Goal: Find specific page/section: Find specific page/section

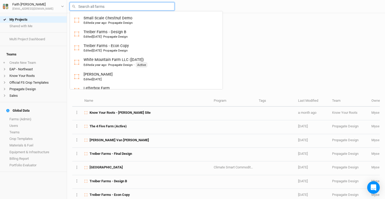
click at [111, 9] on input "text" at bounding box center [122, 6] width 105 height 8
type input "ru"
type input "rutgers Hazelnut Breeding and Research"
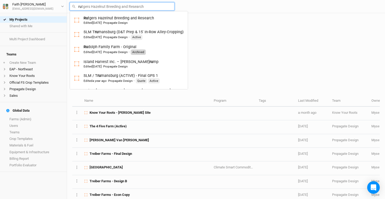
type input "[PERSON_NAME]"
type input "[PERSON_NAME] Family Farm - Original"
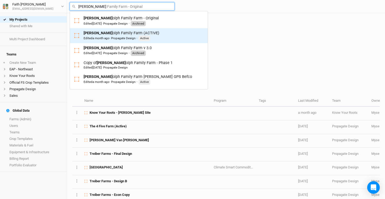
click at [114, 37] on div "Edited a month ago · Propagate Design" at bounding box center [110, 38] width 52 height 4
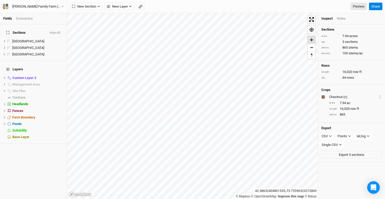
click at [312, 42] on span "Zoom in" at bounding box center [312, 40] width 8 height 8
click at [60, 75] on span "hide" at bounding box center [60, 78] width 7 height 7
click at [313, 41] on span "Zoom in" at bounding box center [312, 40] width 8 height 8
click at [313, 48] on span "Zoom out" at bounding box center [312, 47] width 8 height 7
click at [61, 81] on span "hide" at bounding box center [60, 84] width 7 height 7
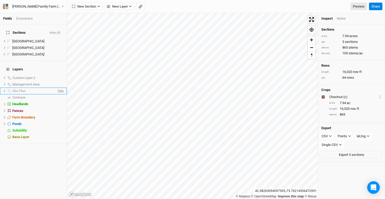
click at [59, 88] on span "hide" at bounding box center [60, 91] width 7 height 7
click at [314, 40] on span "Zoom in" at bounding box center [312, 40] width 8 height 8
click at [367, 72] on icon at bounding box center [365, 71] width 3 height 3
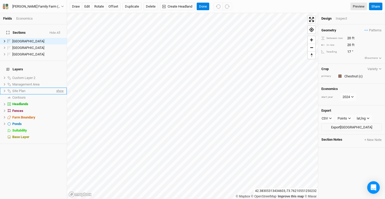
click at [58, 88] on span "show" at bounding box center [59, 91] width 8 height 7
click at [58, 88] on span "hide" at bounding box center [60, 91] width 7 height 7
